Goal: Information Seeking & Learning: Learn about a topic

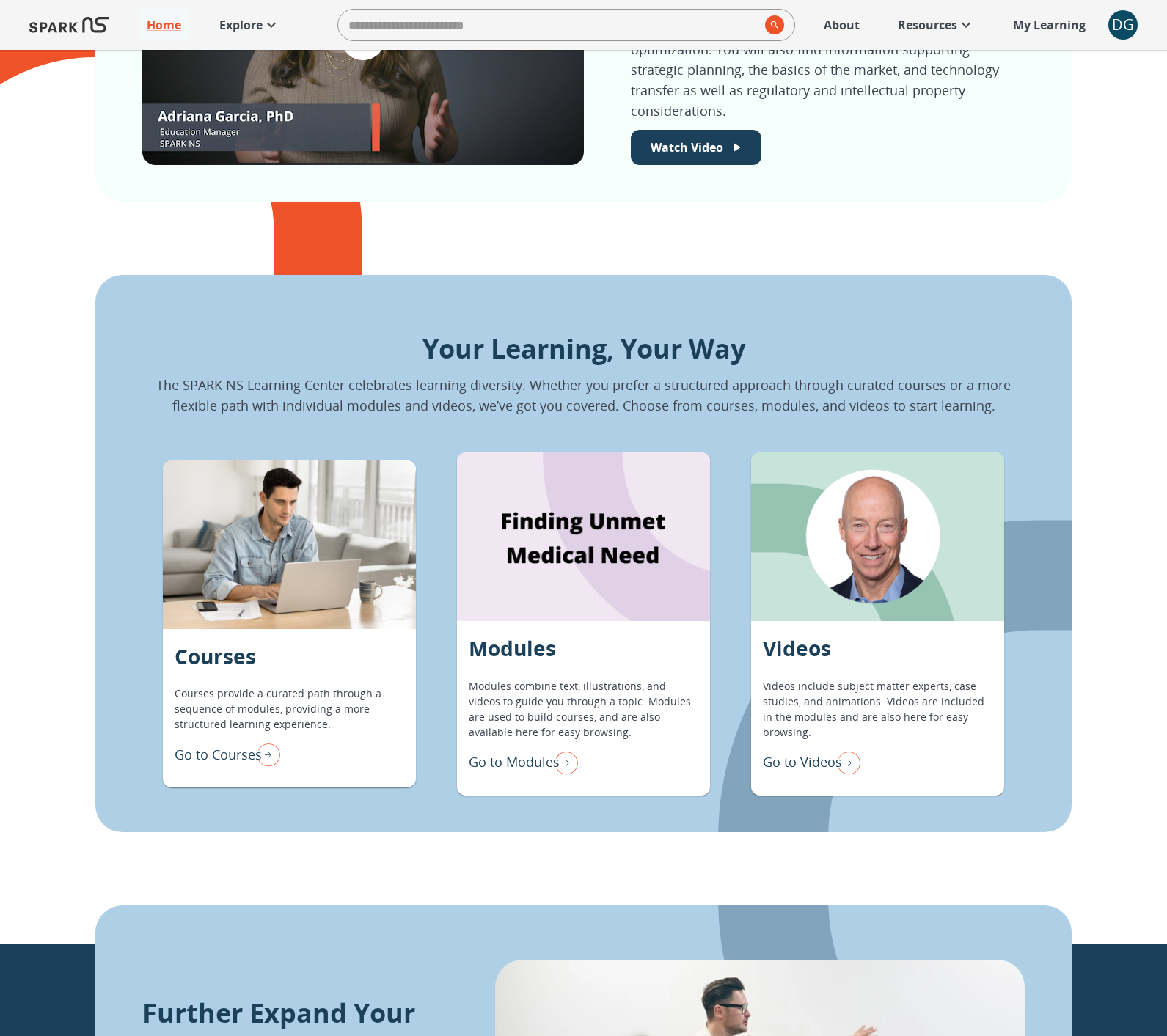
scroll to position [1004, 0]
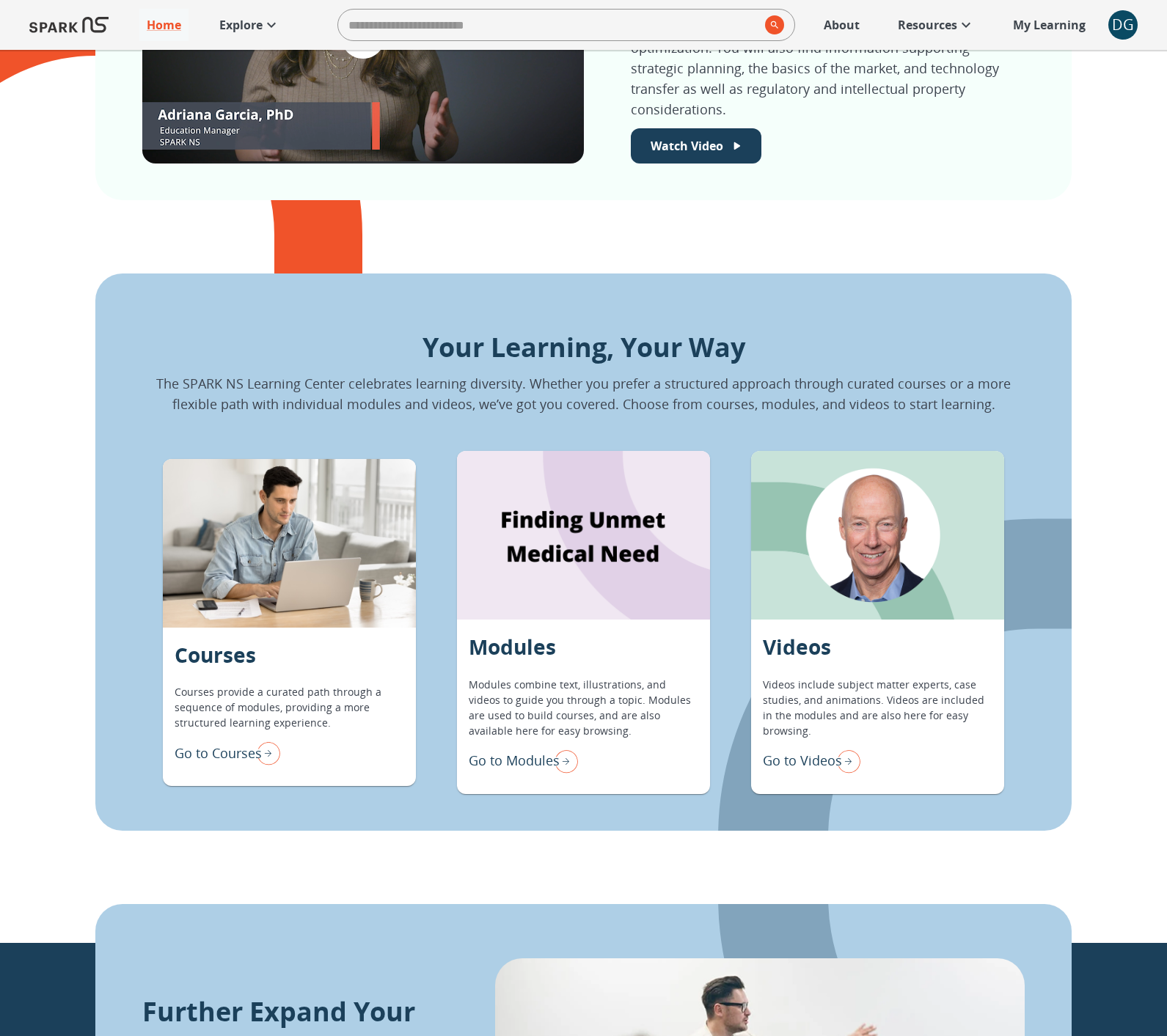
click at [499, 751] on p "Go to Modules" at bounding box center [514, 761] width 91 height 20
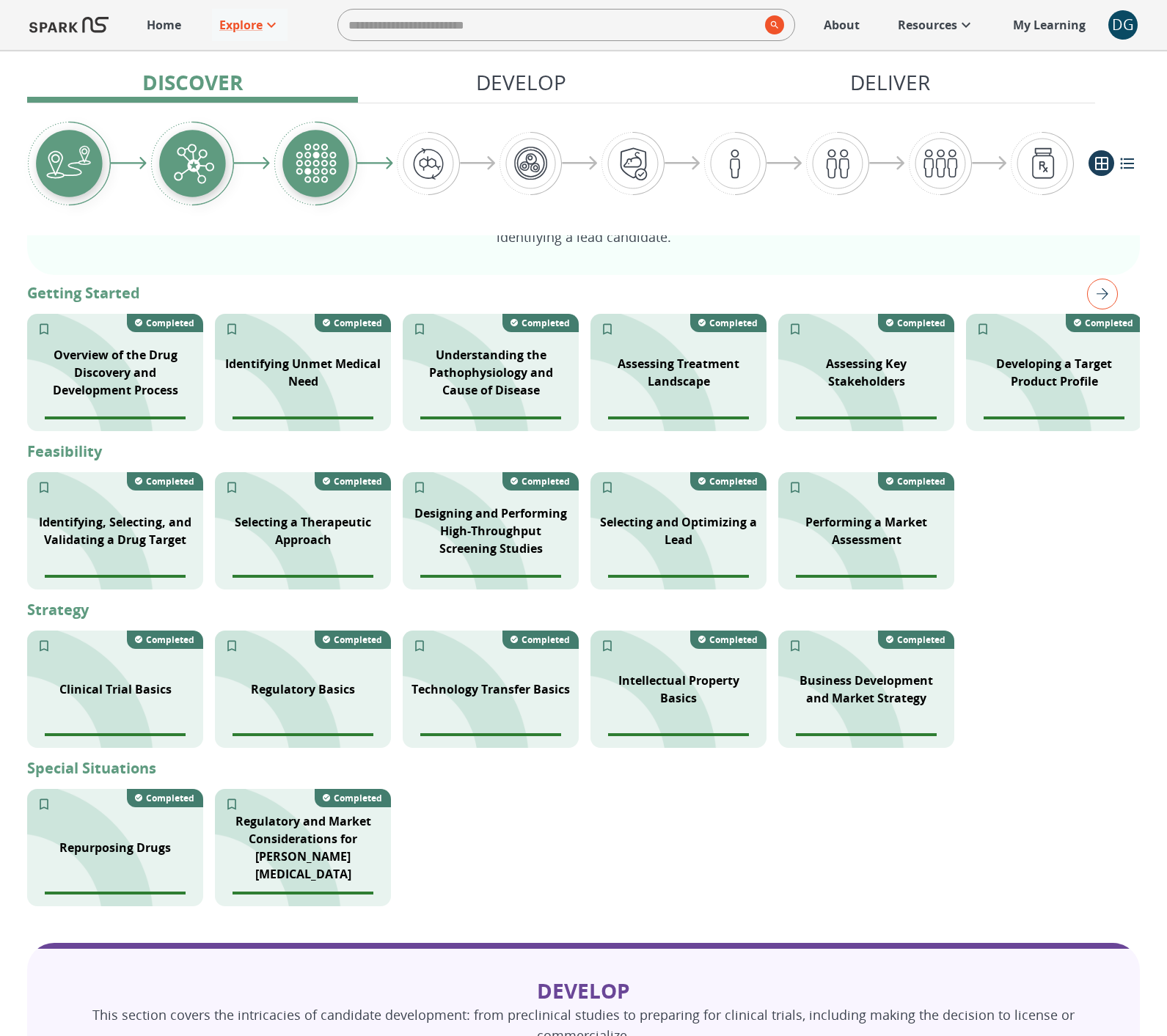
scroll to position [236, 0]
click at [307, 339] on div "Identifying Unmet Medical Need" at bounding box center [303, 359] width 176 height 53
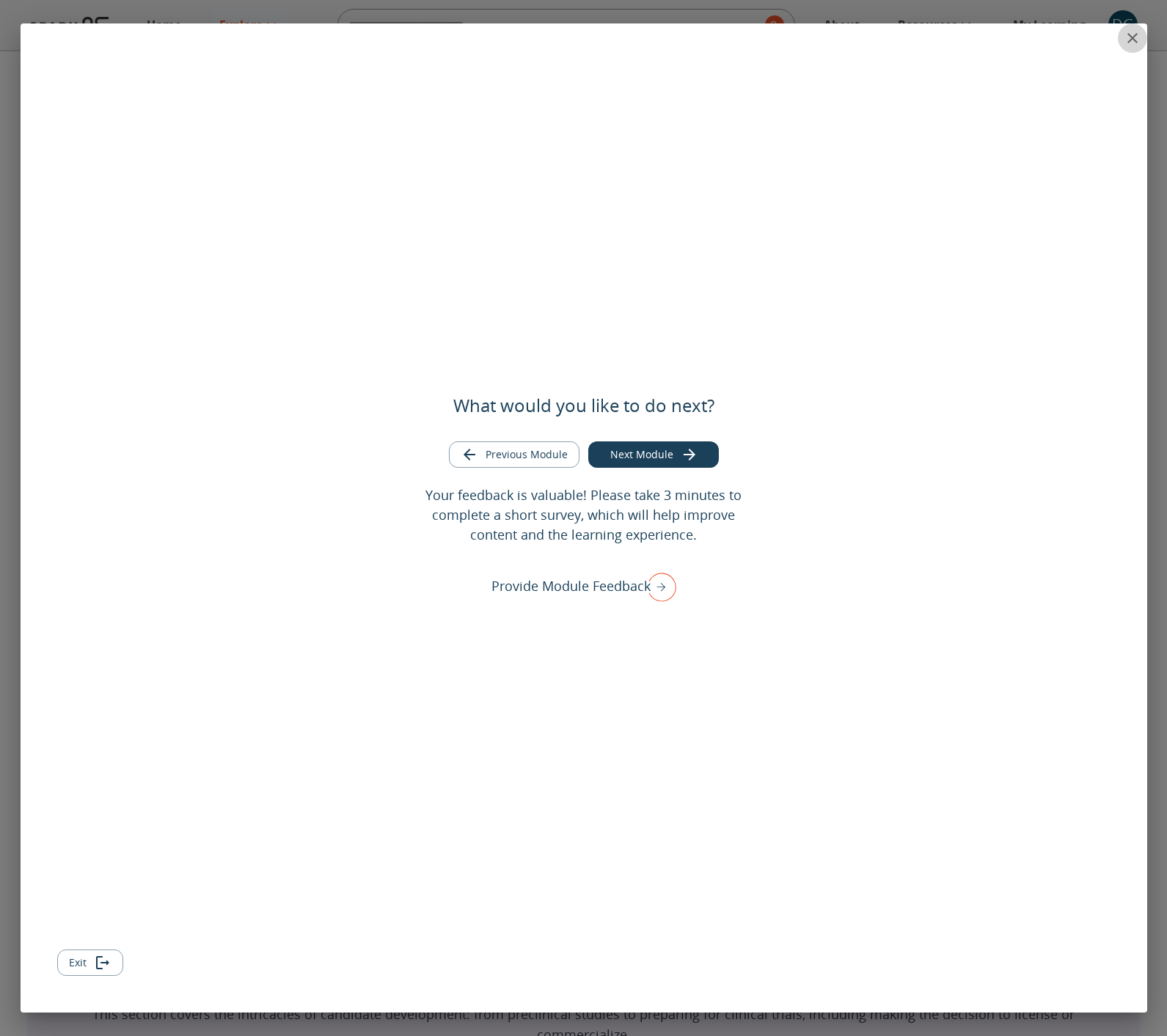
click at [1136, 37] on icon "close" at bounding box center [1132, 38] width 18 height 18
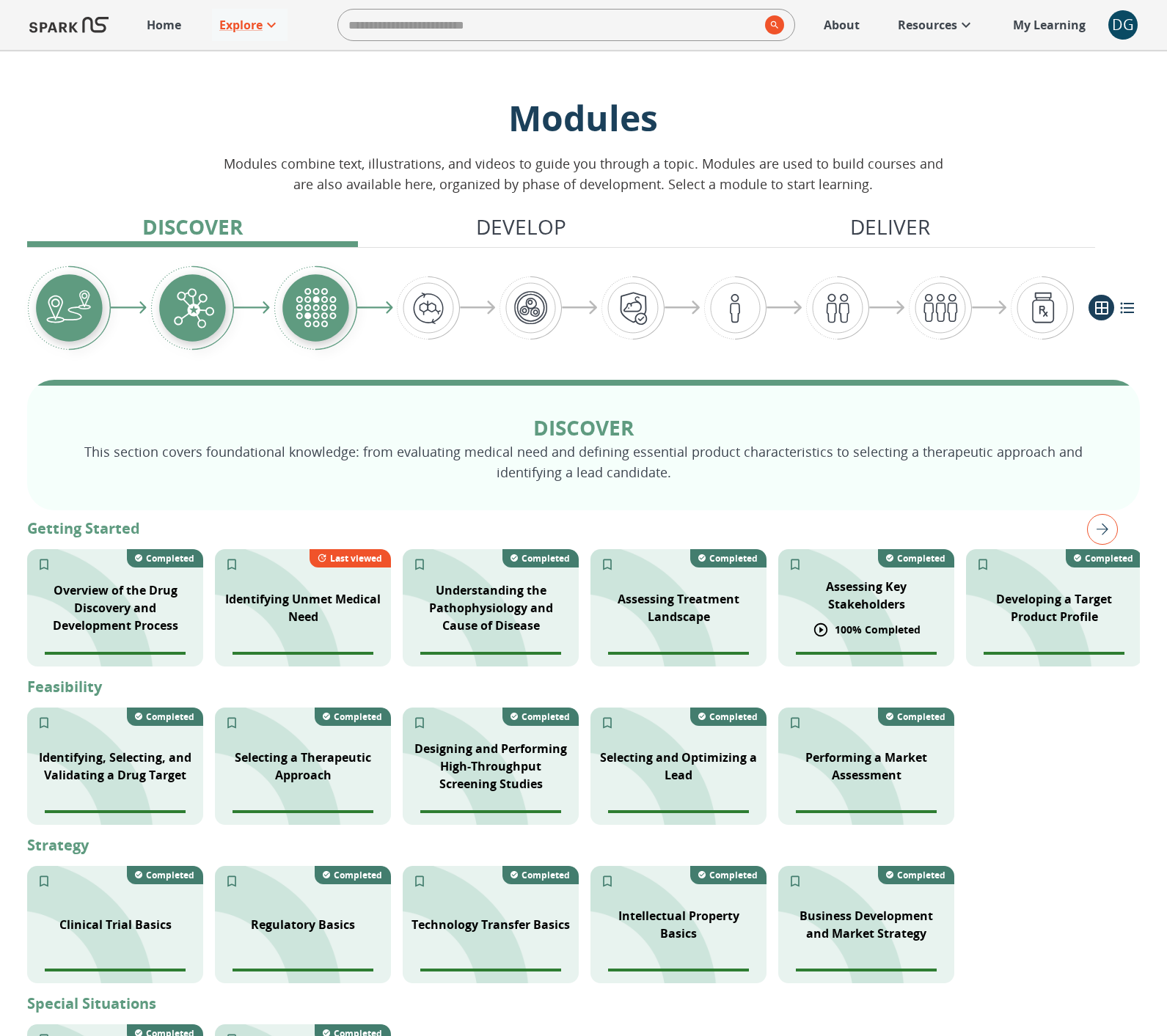
click at [837, 602] on p "Assessing Key Stakeholders" at bounding box center [866, 596] width 159 height 36
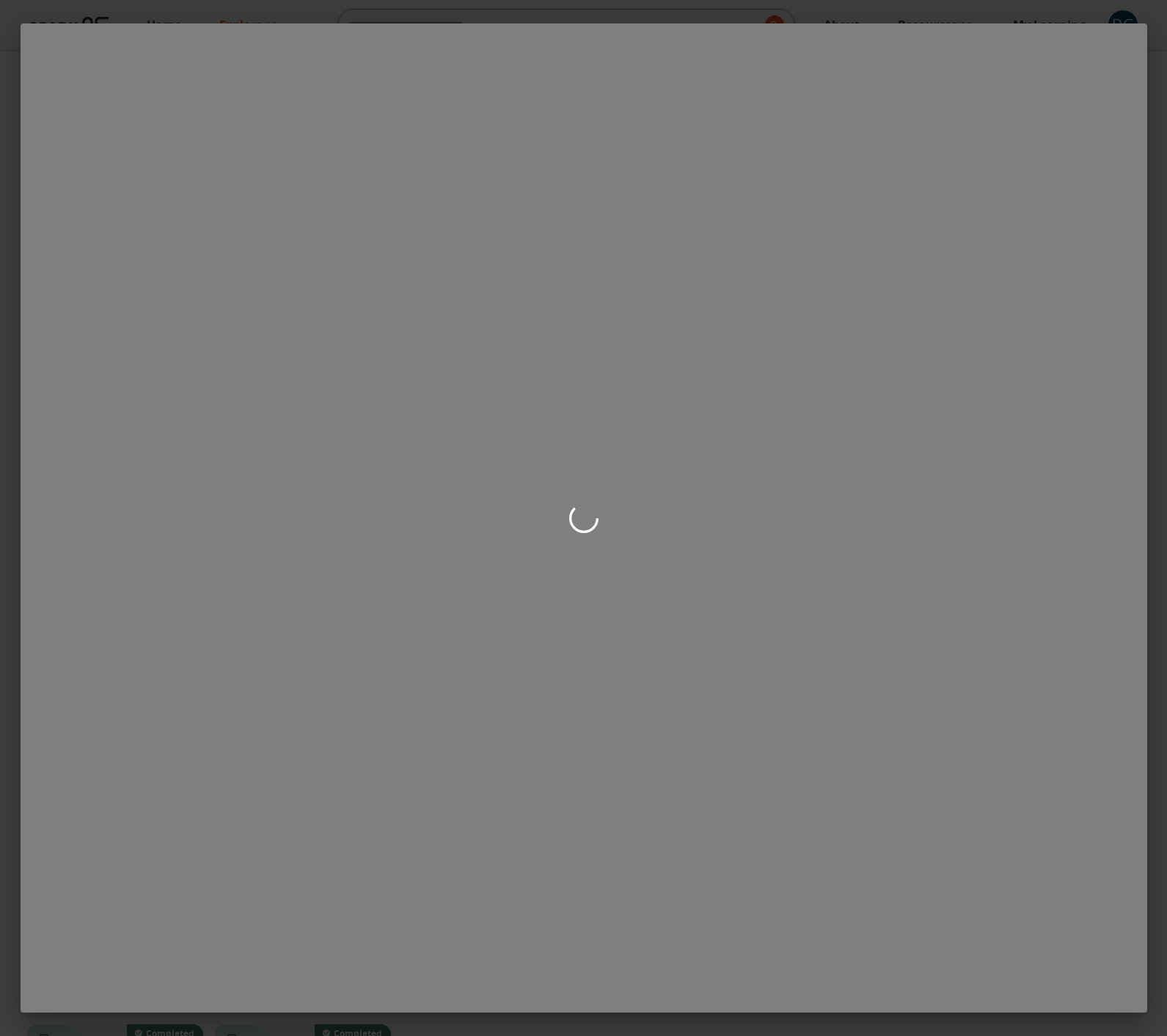
scroll to position [785, 0]
